Goal: Transaction & Acquisition: Purchase product/service

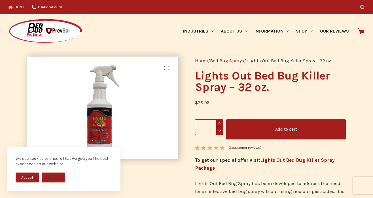
click at [253, 130] on button "Add to cart" at bounding box center [286, 130] width 120 height 20
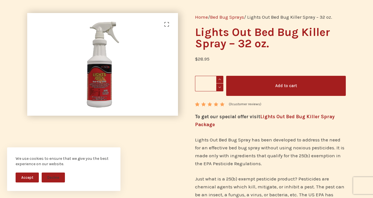
scroll to position [70, 0]
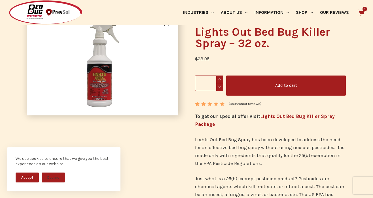
click at [361, 9] on div "Industries Hospitality Bed & Breakfasts Extended Stays Hotels Inns Lodge Motels…" at bounding box center [247, 12] width 233 height 25
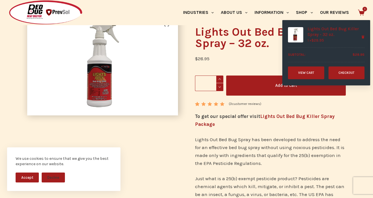
click at [362, 10] on icon at bounding box center [361, 12] width 7 height 7
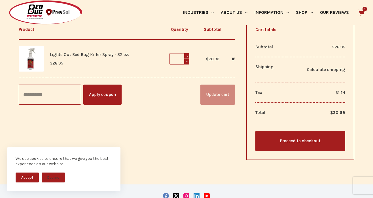
scroll to position [147, 0]
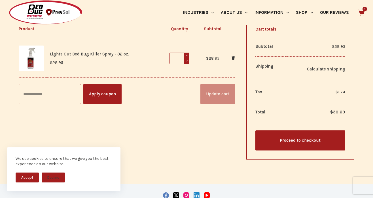
click at [305, 138] on link "Proceed to checkout" at bounding box center [300, 141] width 90 height 20
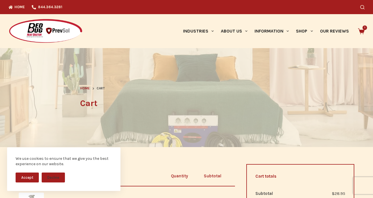
scroll to position [0, 0]
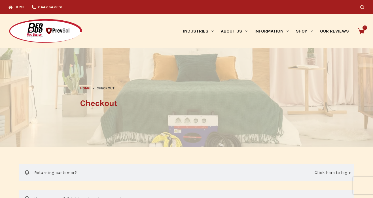
select select "**"
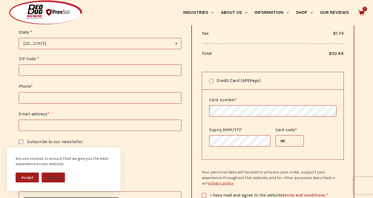
scroll to position [354, 0]
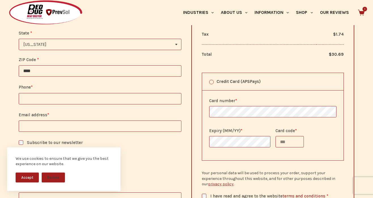
type input "*****"
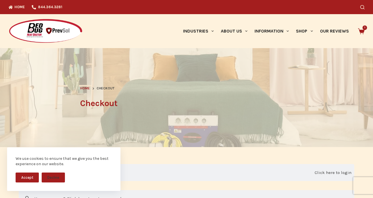
scroll to position [0, 0]
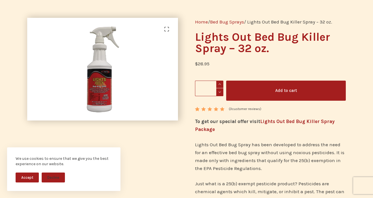
scroll to position [36, 0]
